Goal: Transaction & Acquisition: Purchase product/service

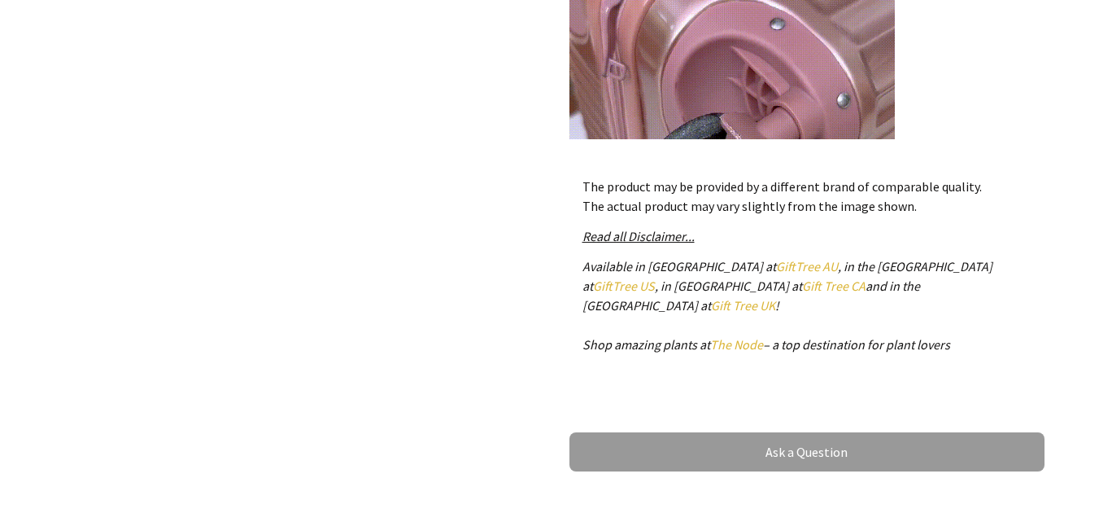
scroll to position [325, 0]
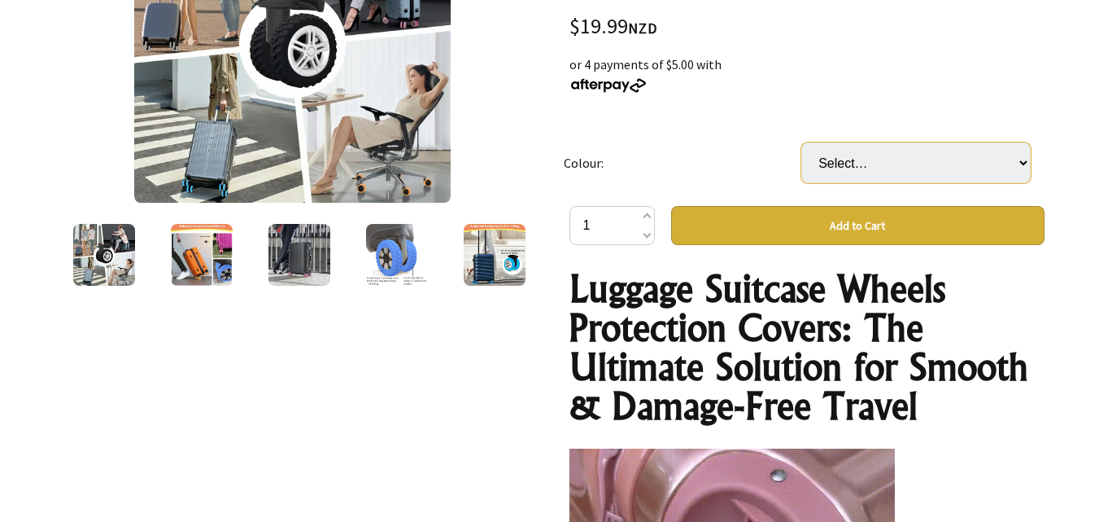
click at [1023, 167] on select "Select… 🔥Black Blue Orange Purple Pink Gray Yellow" at bounding box center [916, 162] width 229 height 41
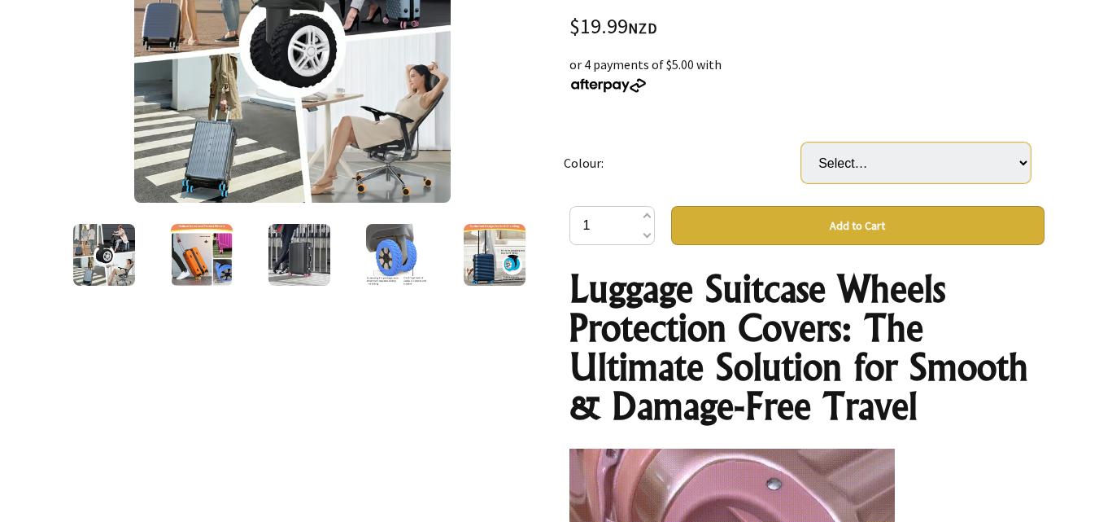
select select "🔥Black"
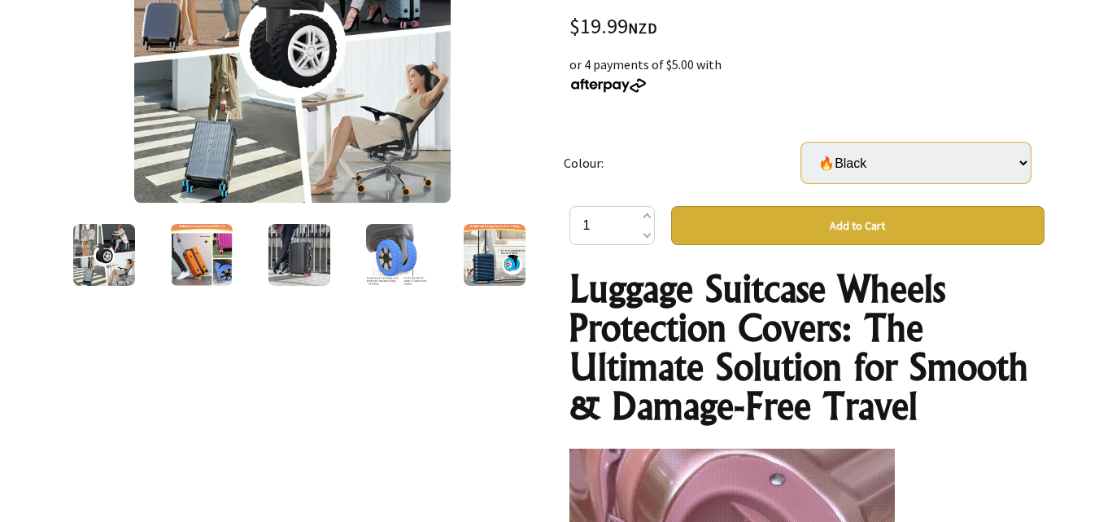
click at [802, 142] on select "Select… 🔥Black Blue Orange Purple Pink Gray Yellow" at bounding box center [916, 162] width 229 height 41
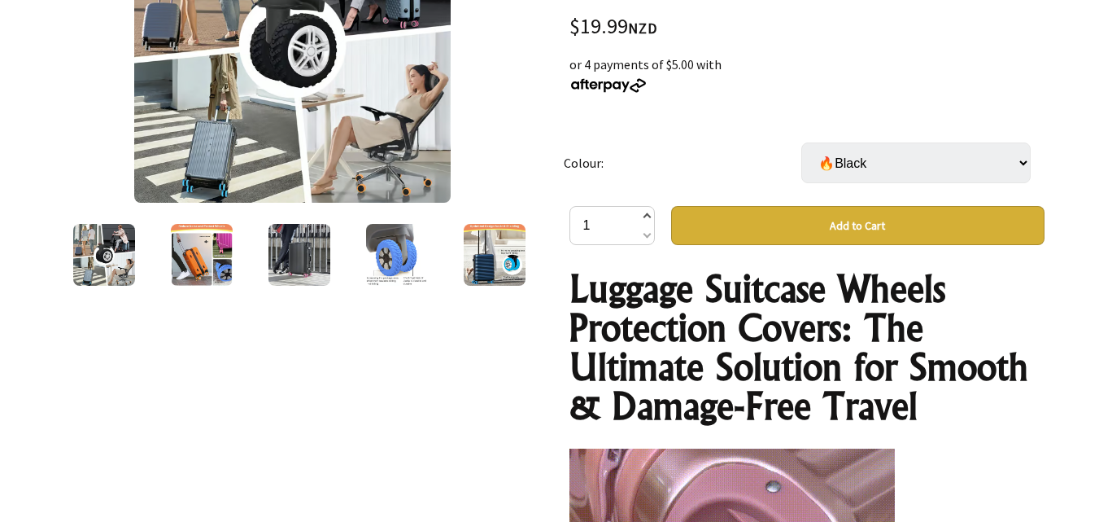
click at [648, 222] on span at bounding box center [646, 218] width 8 height 20
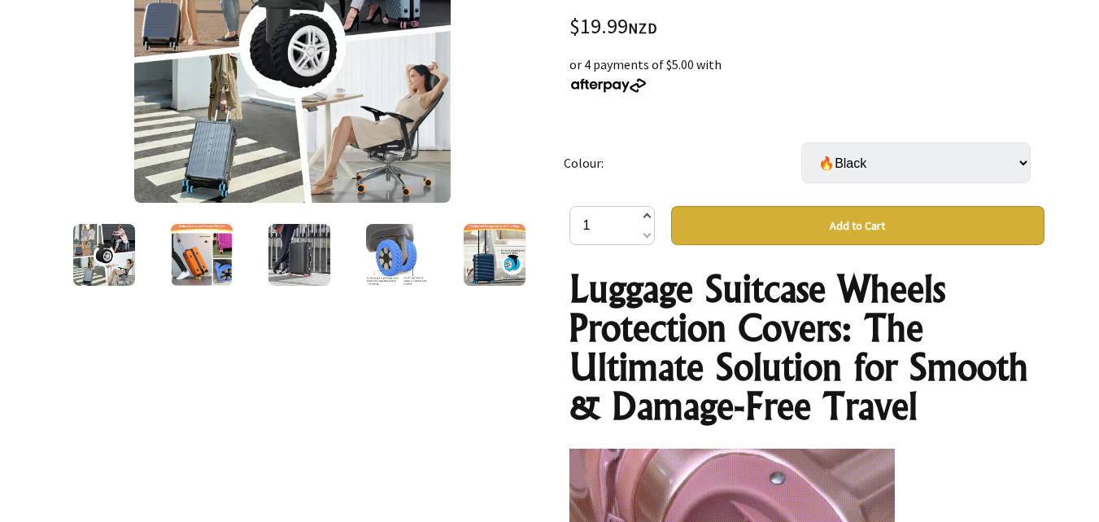
type input "2"
click at [1043, 87] on div "or 4 payments of $5.00 with" at bounding box center [807, 74] width 475 height 39
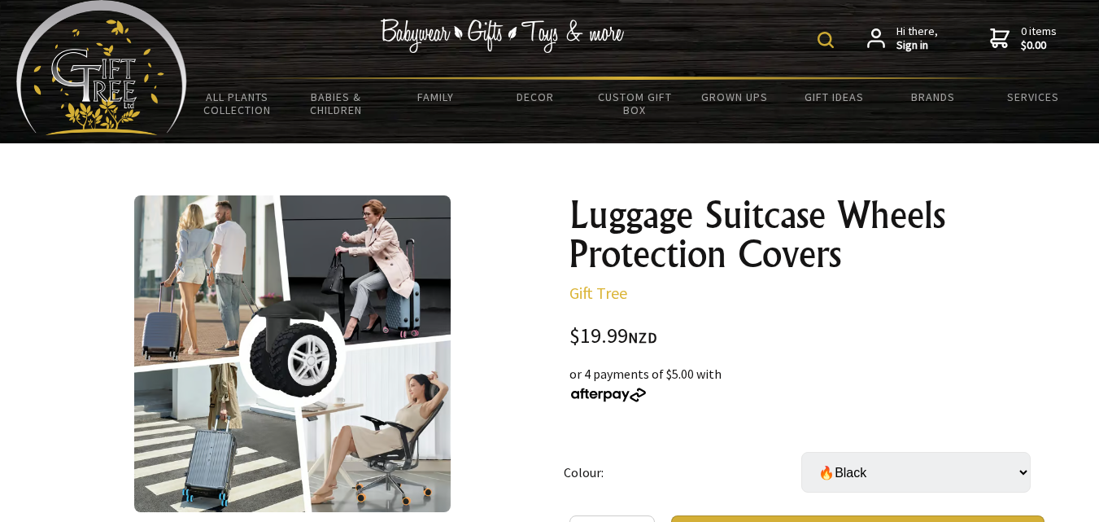
scroll to position [0, 0]
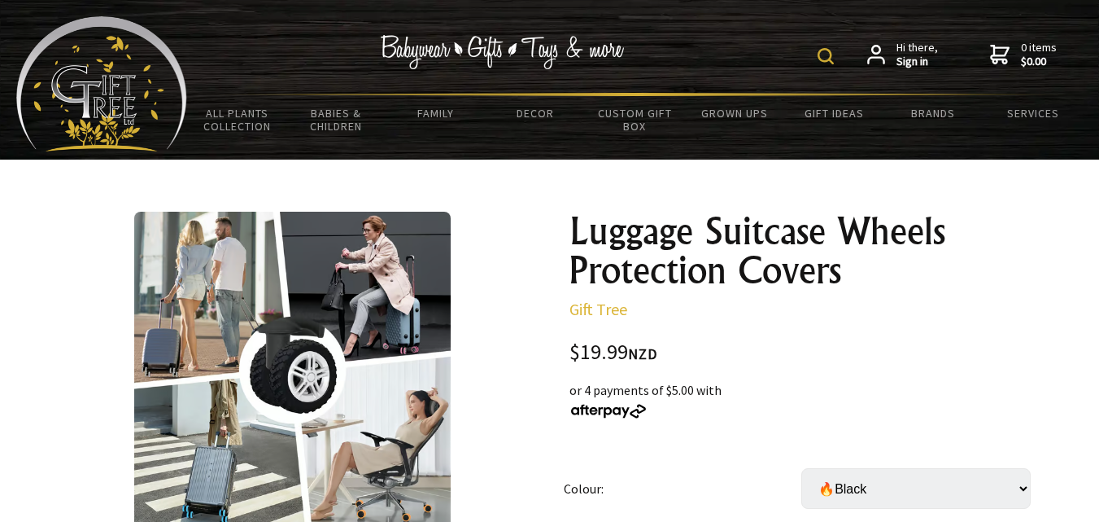
click at [1031, 347] on div "$19.99 NZD" at bounding box center [807, 353] width 475 height 22
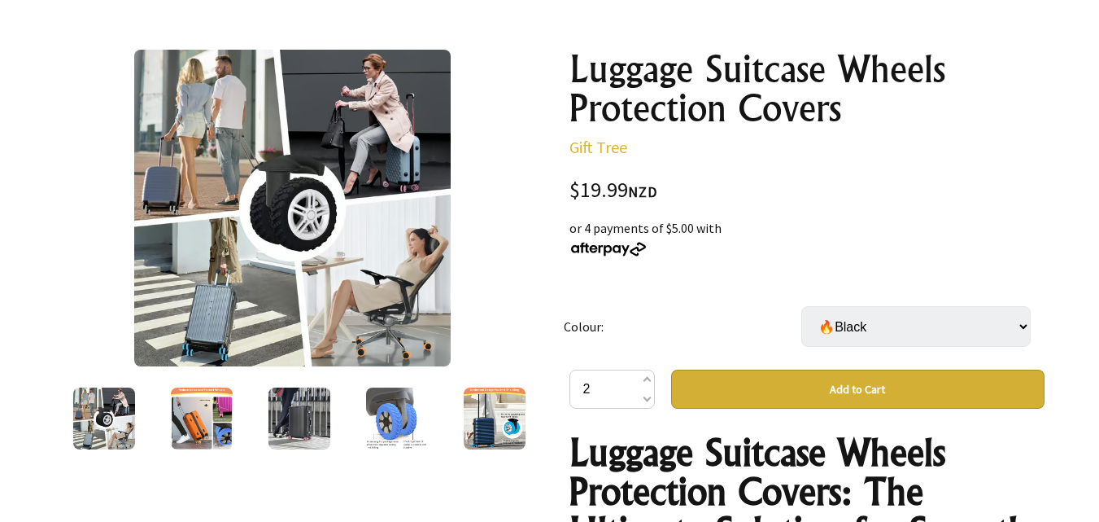
scroll to position [163, 0]
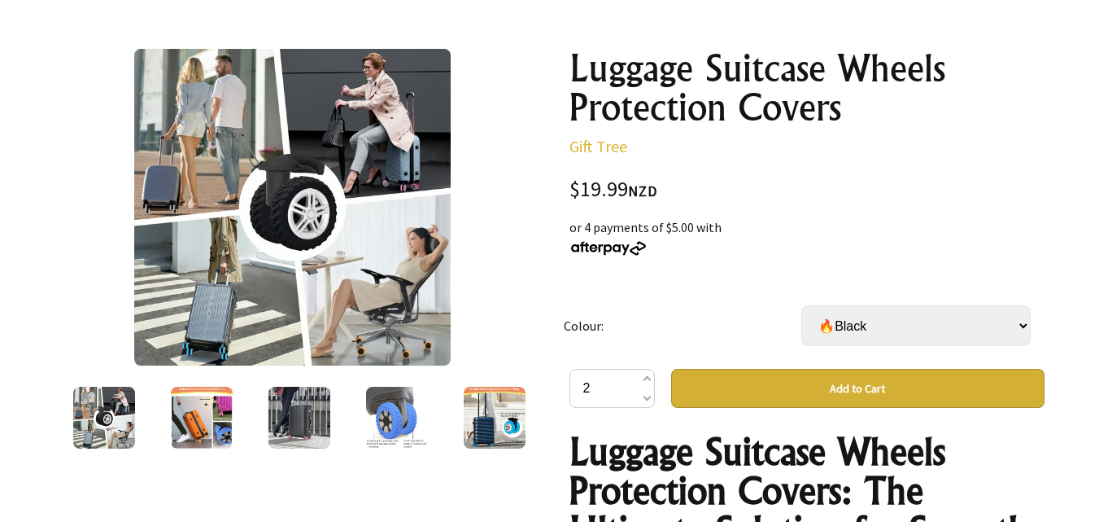
click at [955, 397] on button "Add to Cart" at bounding box center [858, 388] width 374 height 39
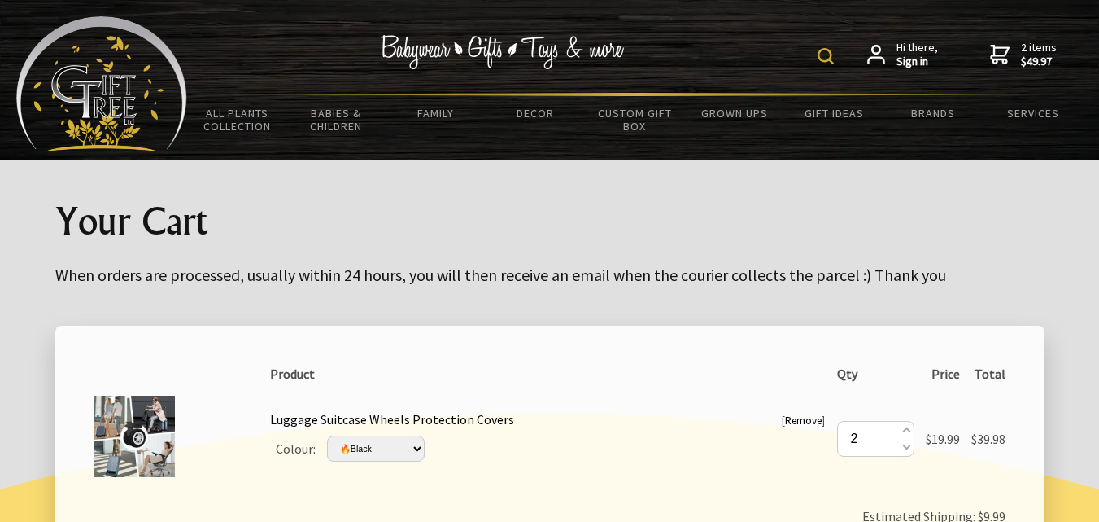
click at [530, 281] on big "When orders are processed, usually within 24 hours, you will then receive an em…" at bounding box center [500, 274] width 891 height 20
click at [702, 285] on p "When orders are processed, usually within 24 hours, you will then receive an em…" at bounding box center [550, 275] width 990 height 23
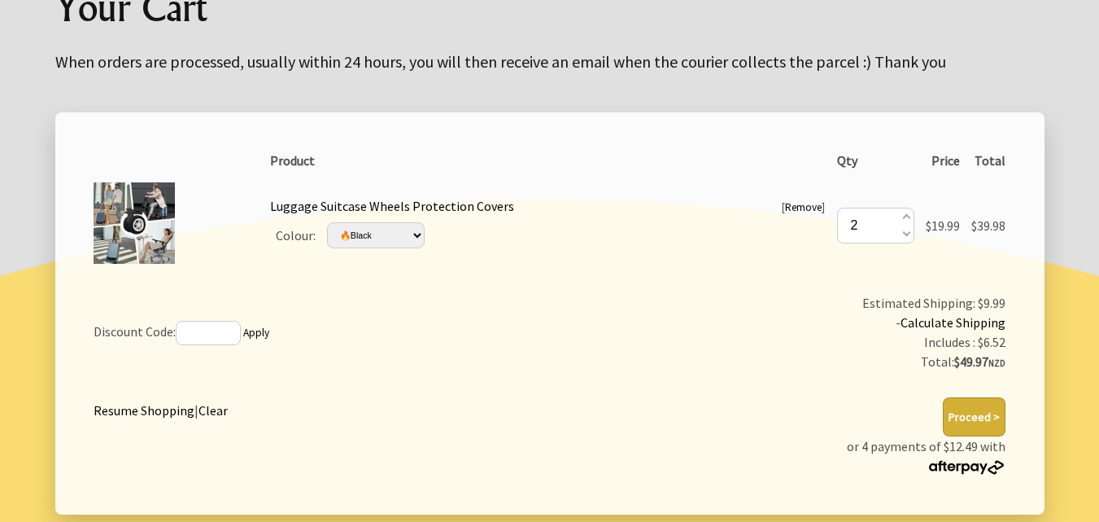
scroll to position [179, 0]
